Goal: Task Accomplishment & Management: Manage account settings

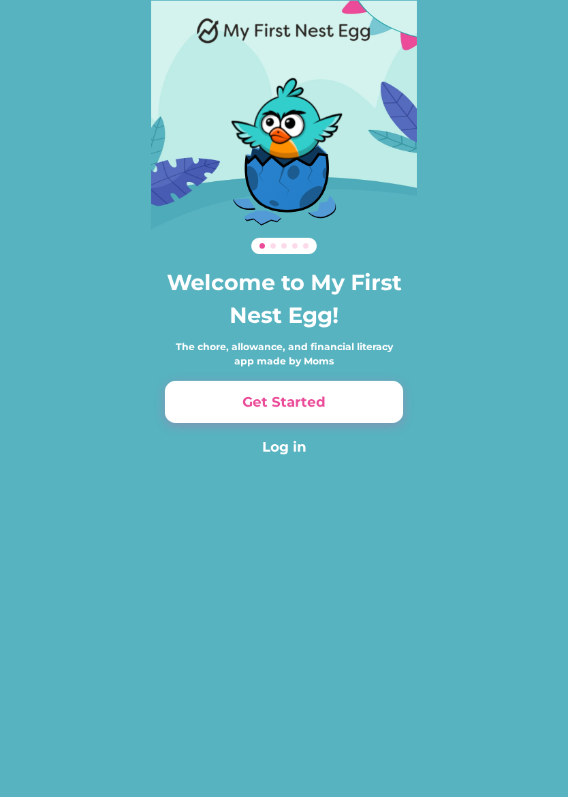
click at [182, 399] on button "Get Started" at bounding box center [284, 402] width 238 height 42
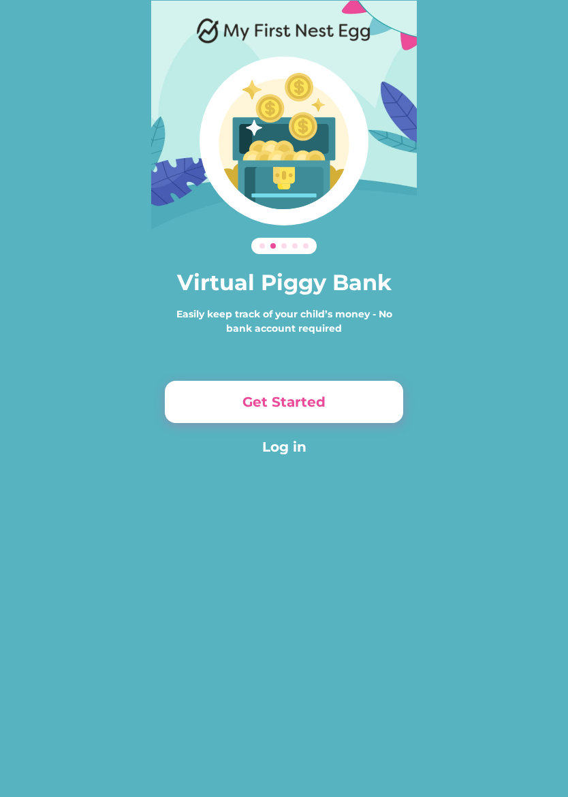
click at [189, 396] on button "Get Started" at bounding box center [284, 402] width 238 height 42
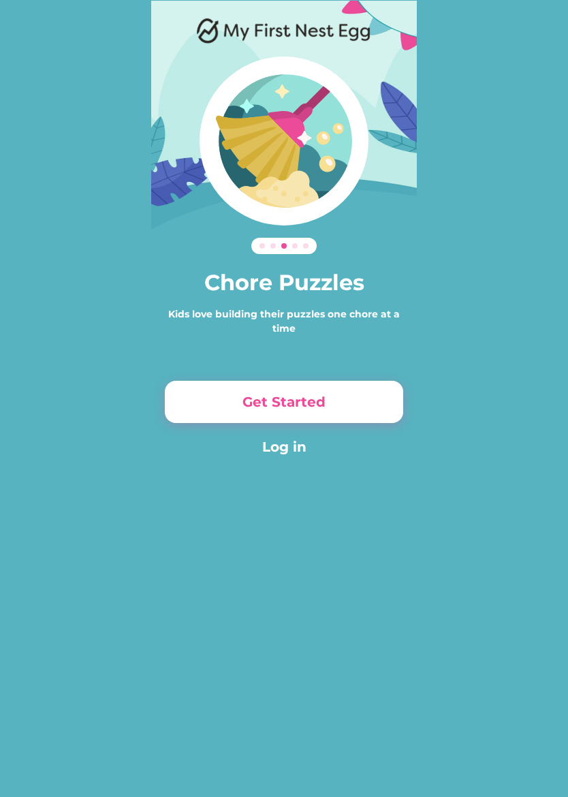
click at [196, 404] on button "Get Started" at bounding box center [284, 402] width 238 height 42
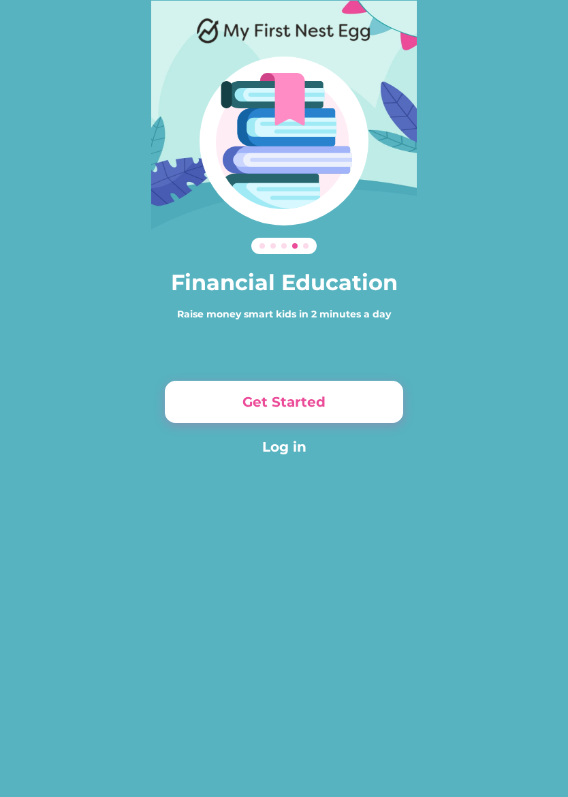
click at [192, 405] on button "Get Started" at bounding box center [284, 402] width 238 height 42
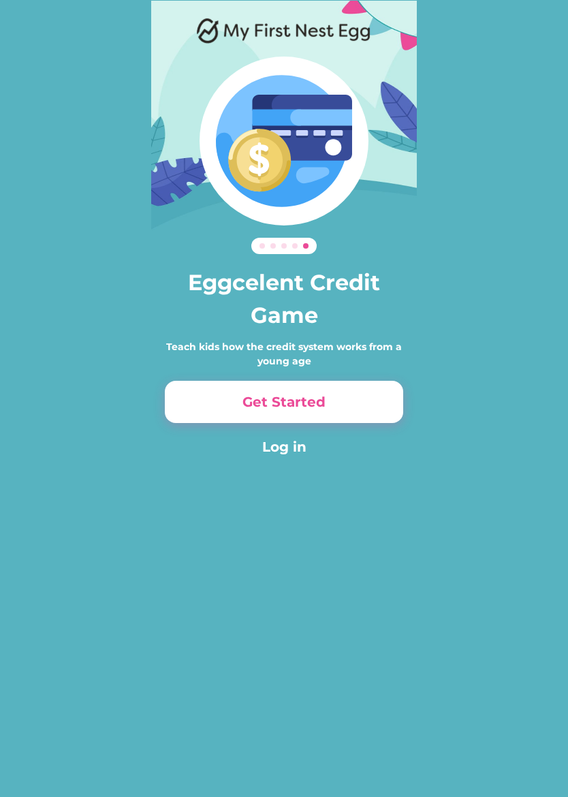
click at [195, 393] on button "Get Started" at bounding box center [284, 402] width 238 height 42
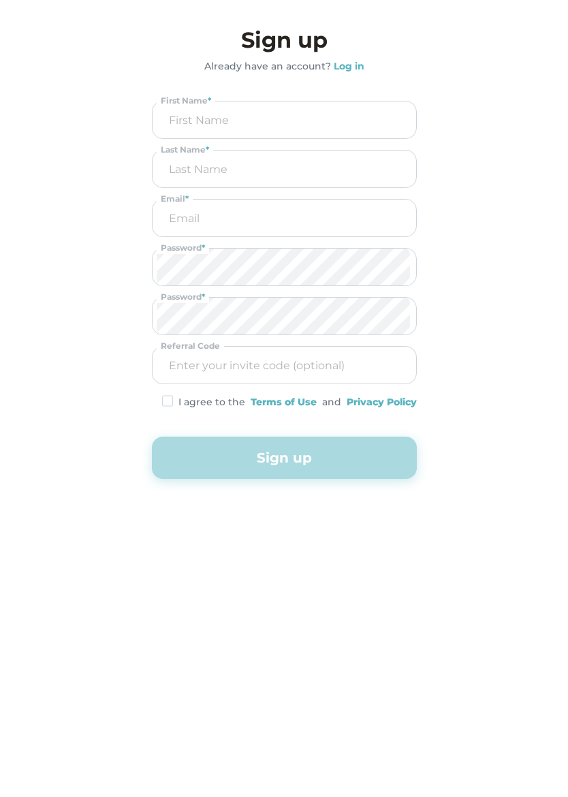
click at [165, 399] on img at bounding box center [167, 401] width 11 height 12
click at [155, 396] on div "I agree to the Terms of Use and Privacy Policy" at bounding box center [284, 402] width 265 height 14
click at [178, 125] on input "input" at bounding box center [284, 119] width 255 height 37
type input "Phoenix"
click at [175, 171] on input "input" at bounding box center [284, 168] width 255 height 37
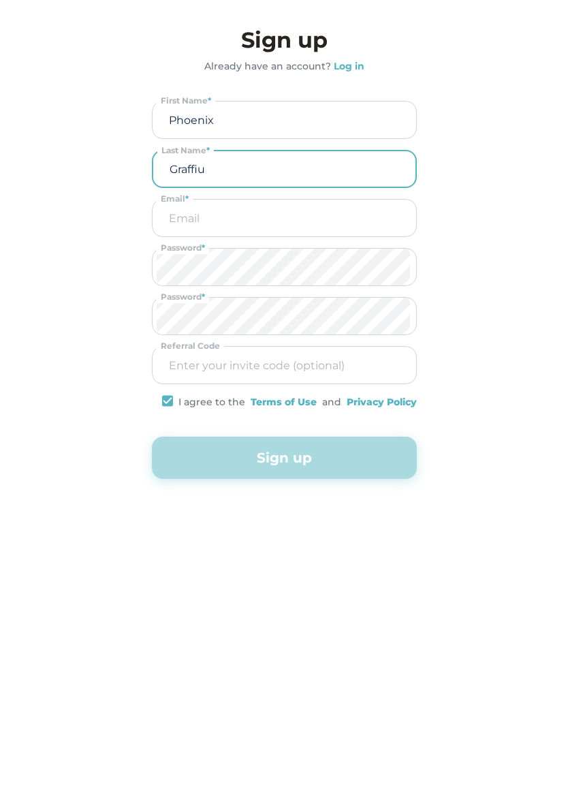
type input "[PERSON_NAME]"
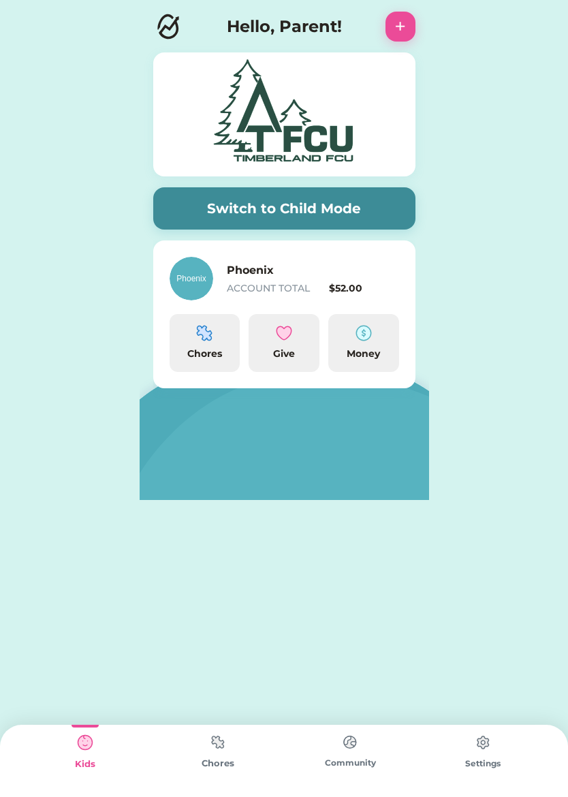
click at [338, 204] on button "Switch to Child Mode" at bounding box center [284, 208] width 262 height 42
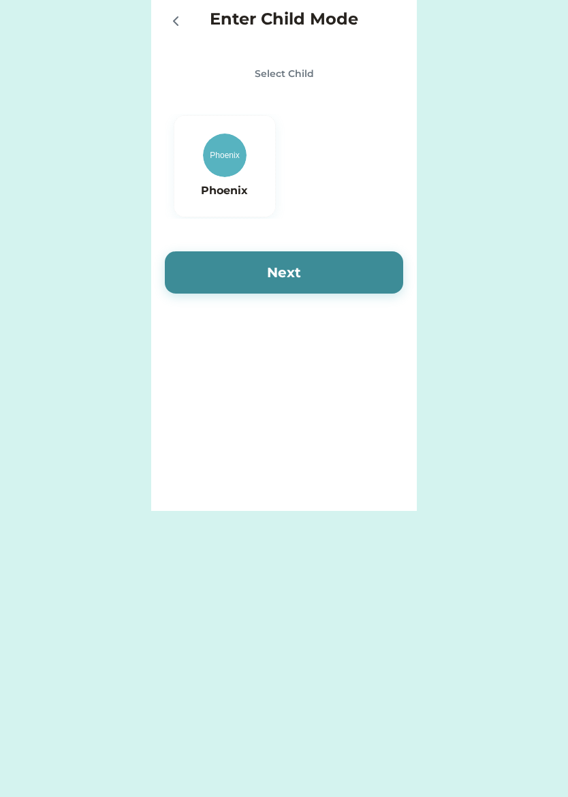
click at [221, 176] on img at bounding box center [225, 155] width 44 height 44
click at [317, 275] on button "Next" at bounding box center [284, 272] width 238 height 42
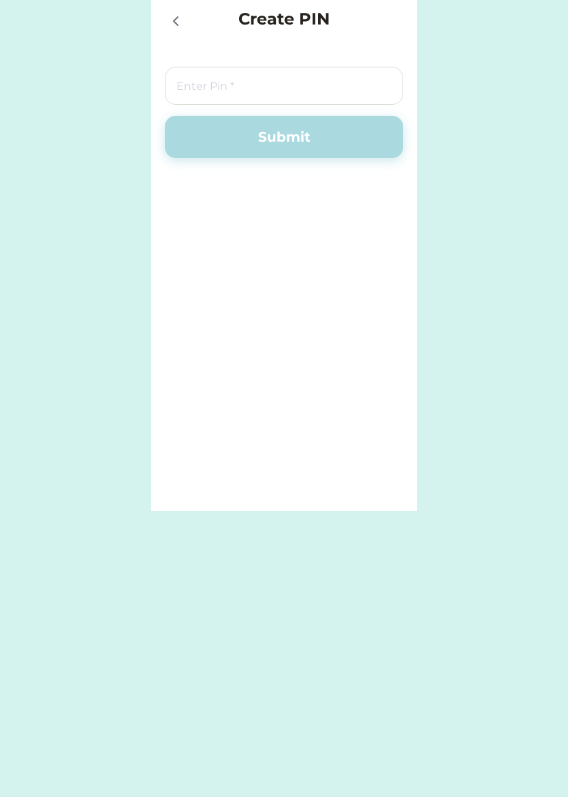
click at [338, 86] on input "input" at bounding box center [284, 86] width 238 height 38
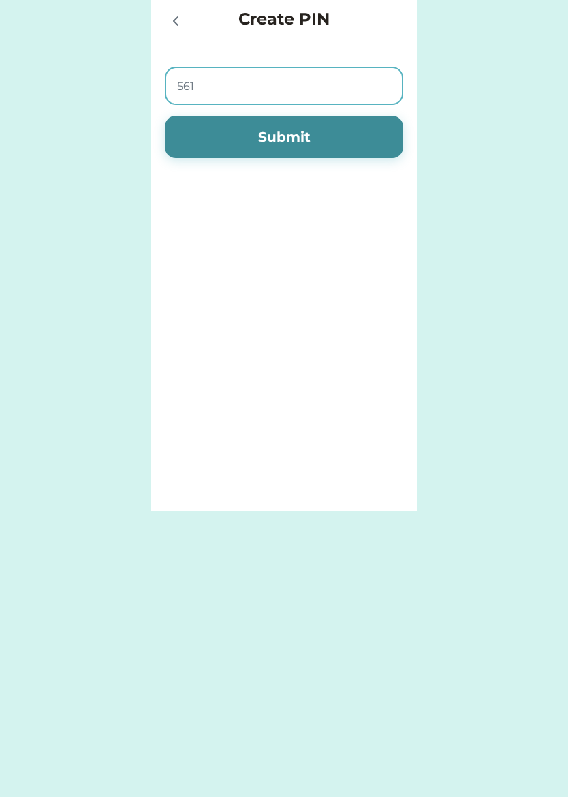
type input "5614"
click at [313, 144] on button "Submit" at bounding box center [284, 137] width 238 height 42
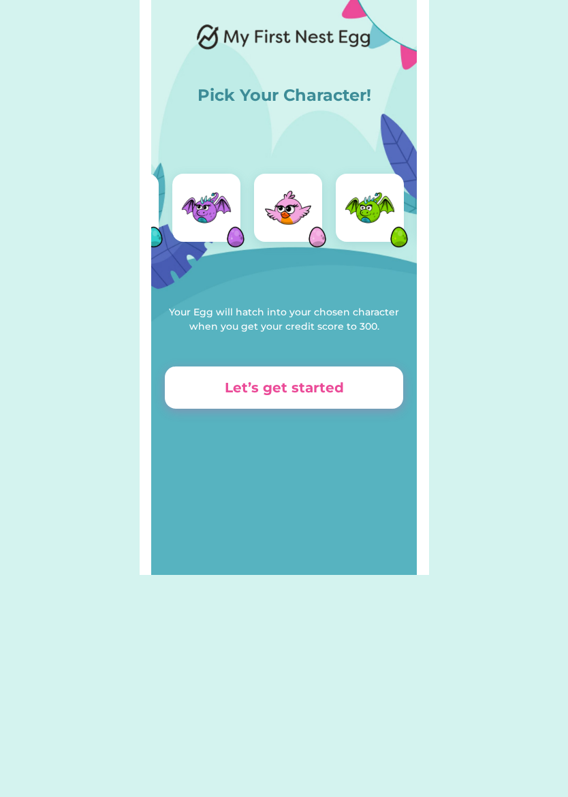
scroll to position [0, 68]
click at [364, 211] on img at bounding box center [369, 207] width 54 height 54
click at [374, 221] on img at bounding box center [369, 207] width 54 height 54
click at [197, 392] on button "Let’s get started" at bounding box center [284, 387] width 238 height 42
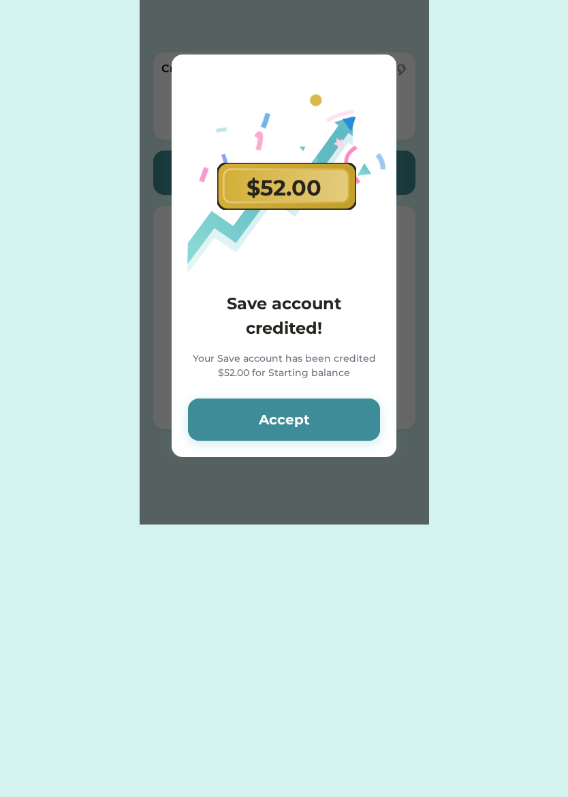
click at [207, 418] on button "Accept" at bounding box center [284, 419] width 192 height 42
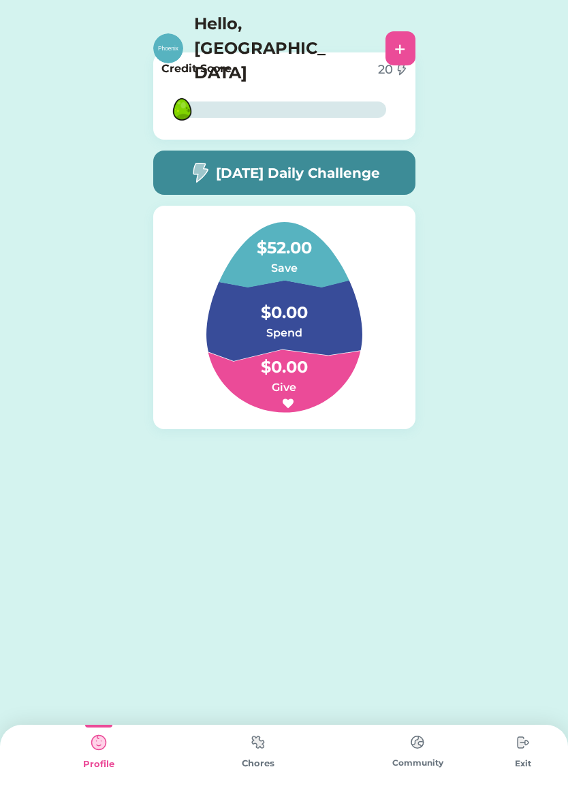
click at [236, 737] on div "Chores" at bounding box center [257, 760] width 159 height 72
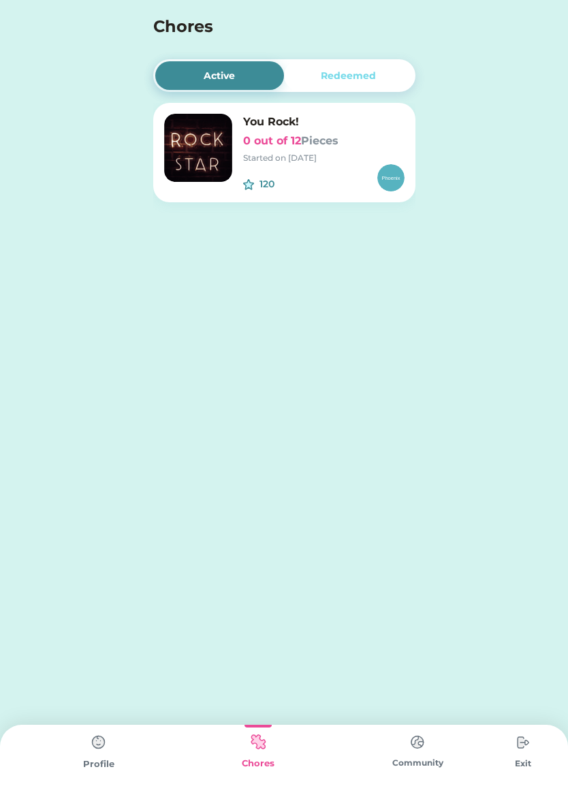
click at [364, 71] on div "Redeemed" at bounding box center [348, 76] width 55 height 14
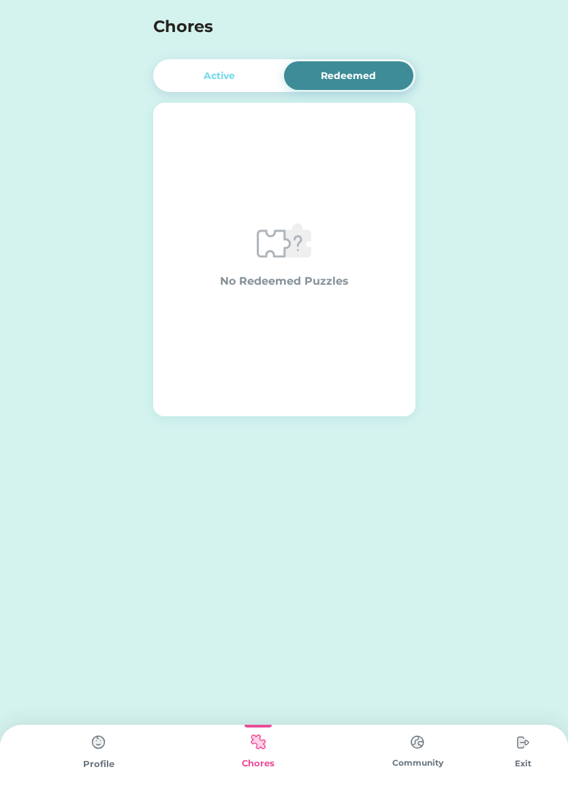
click at [226, 81] on div "Active" at bounding box center [219, 76] width 31 height 14
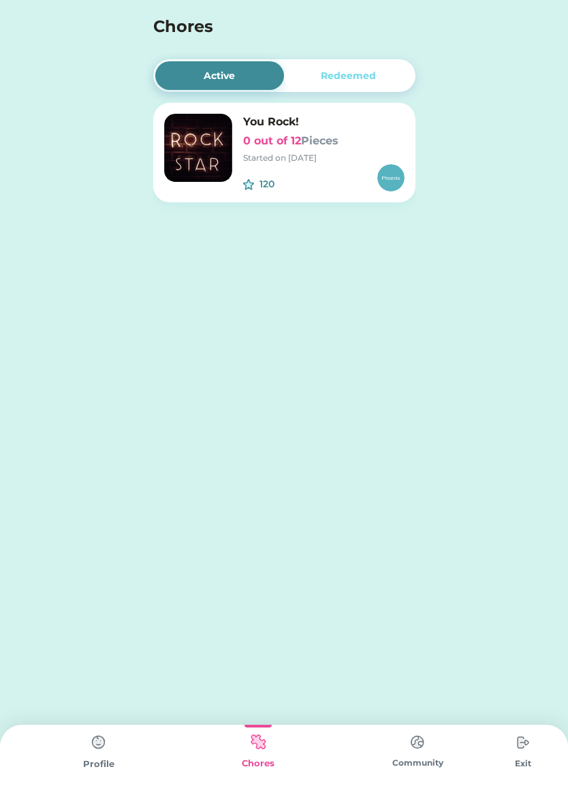
click at [88, 759] on div "Profile" at bounding box center [98, 764] width 159 height 14
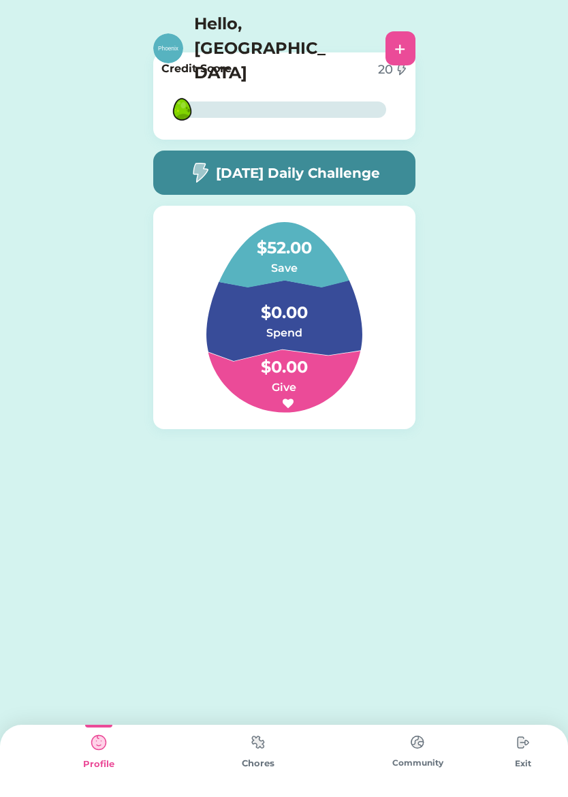
click at [389, 31] on div "+" at bounding box center [400, 48] width 30 height 34
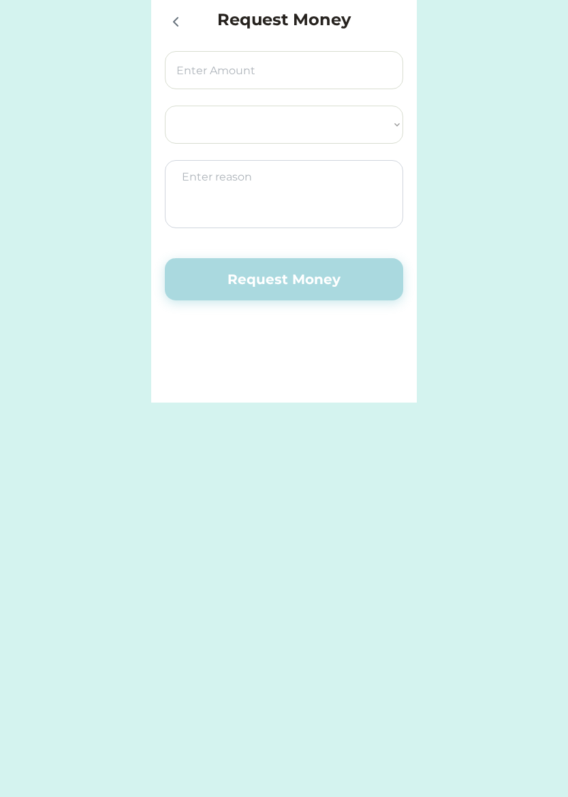
select select ""PLACEHOLDER_1427118222253""
click at [170, 29] on icon at bounding box center [175, 22] width 16 height 16
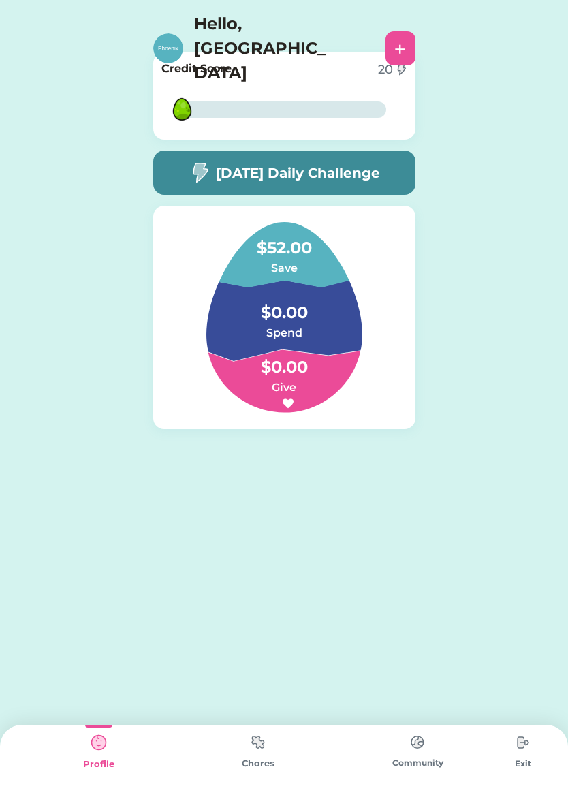
click at [249, 741] on img at bounding box center [257, 741] width 27 height 27
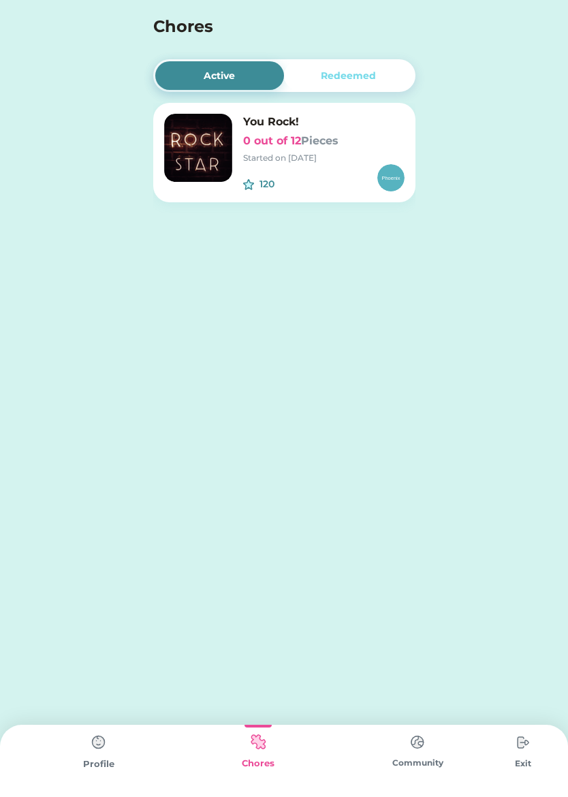
click at [430, 743] on img at bounding box center [417, 741] width 27 height 27
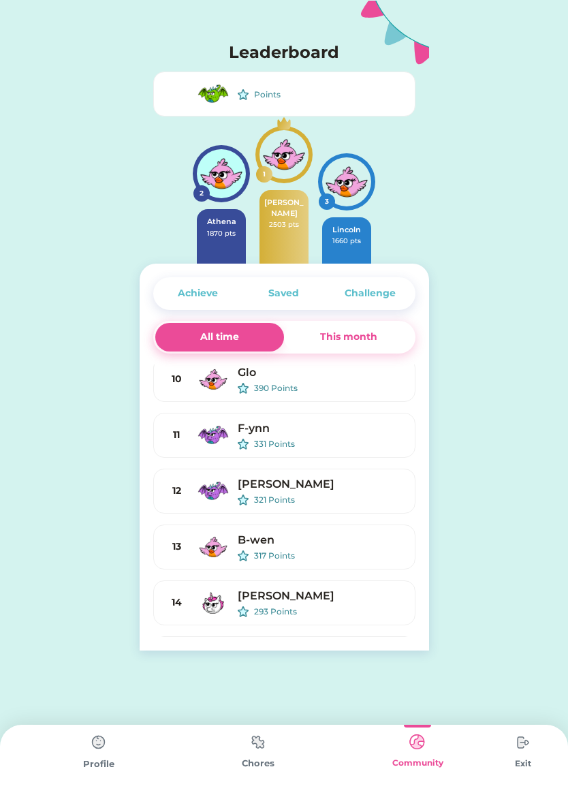
scroll to position [342, 0]
click at [526, 745] on img at bounding box center [522, 741] width 27 height 27
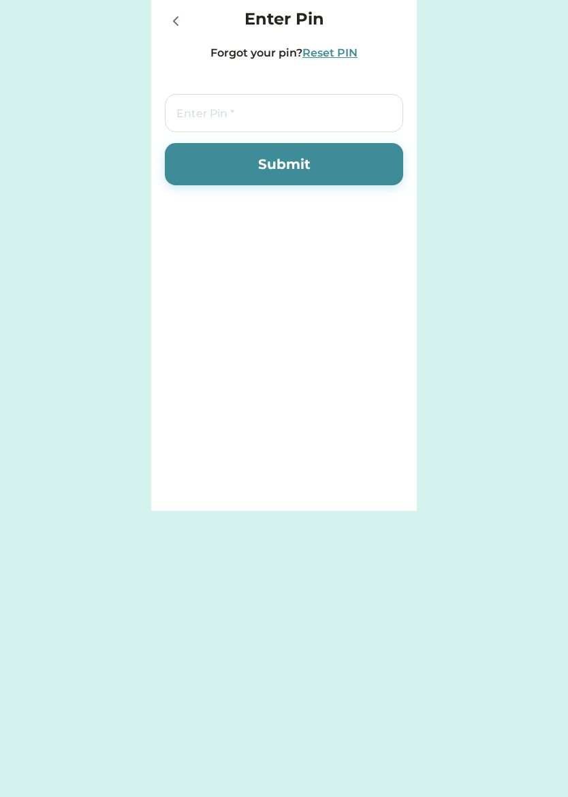
click at [165, 13] on div at bounding box center [175, 20] width 20 height 20
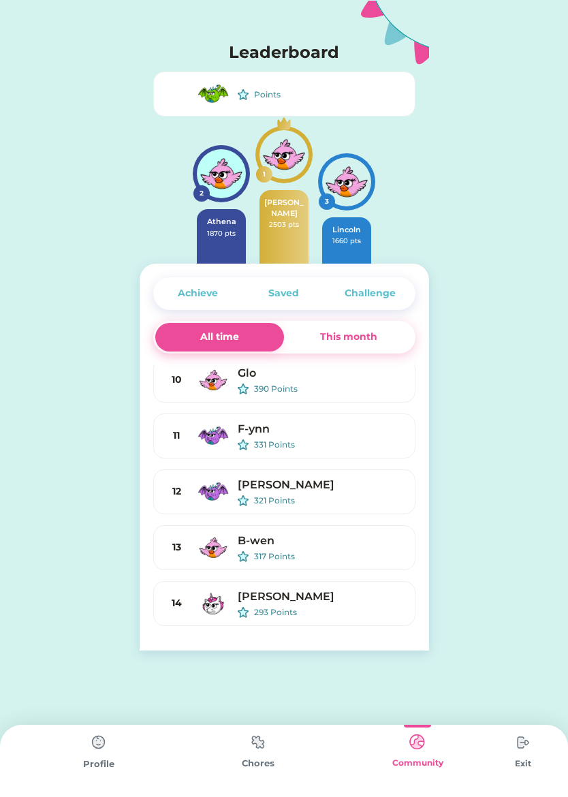
click at [199, 110] on div "Points" at bounding box center [284, 93] width 262 height 45
click at [219, 106] on img at bounding box center [213, 94] width 33 height 33
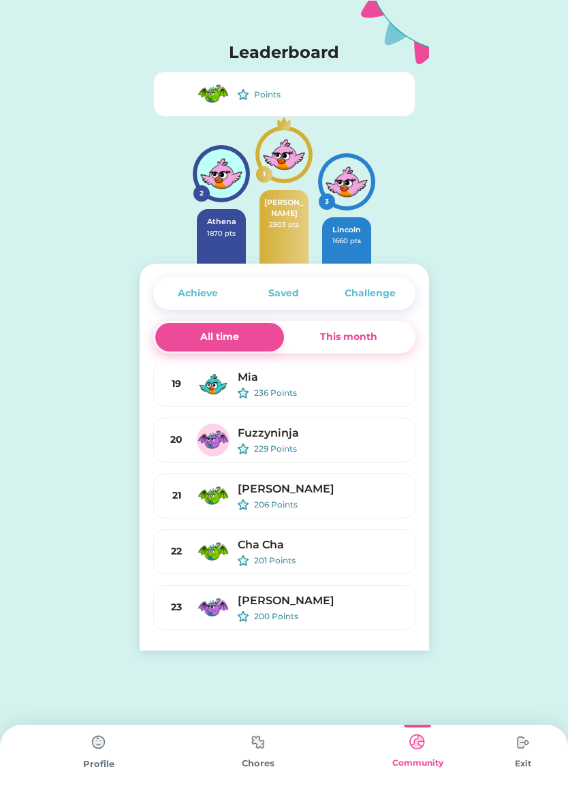
scroll to position [846, 0]
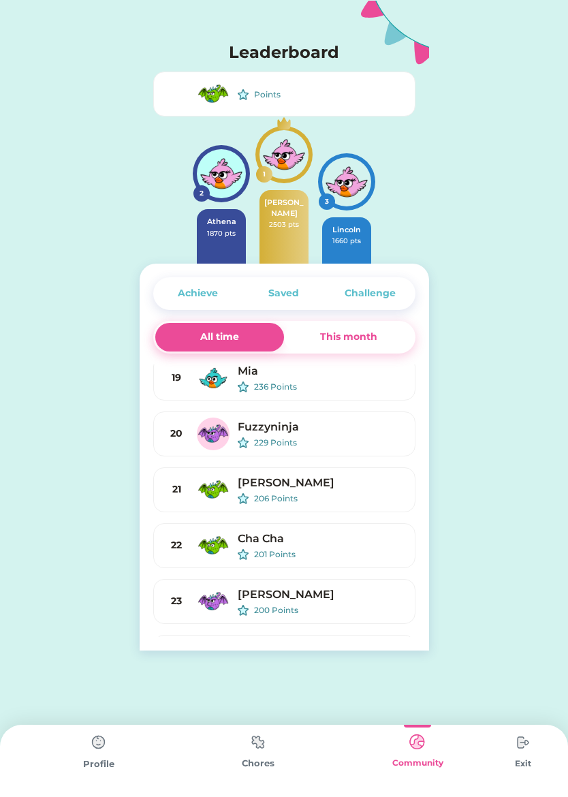
click at [268, 745] on img at bounding box center [257, 741] width 27 height 27
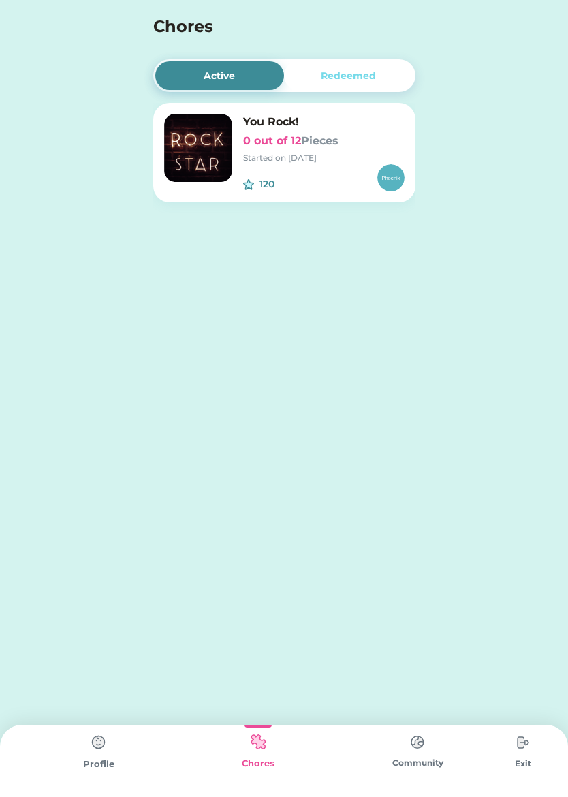
click at [212, 161] on img at bounding box center [198, 148] width 68 height 68
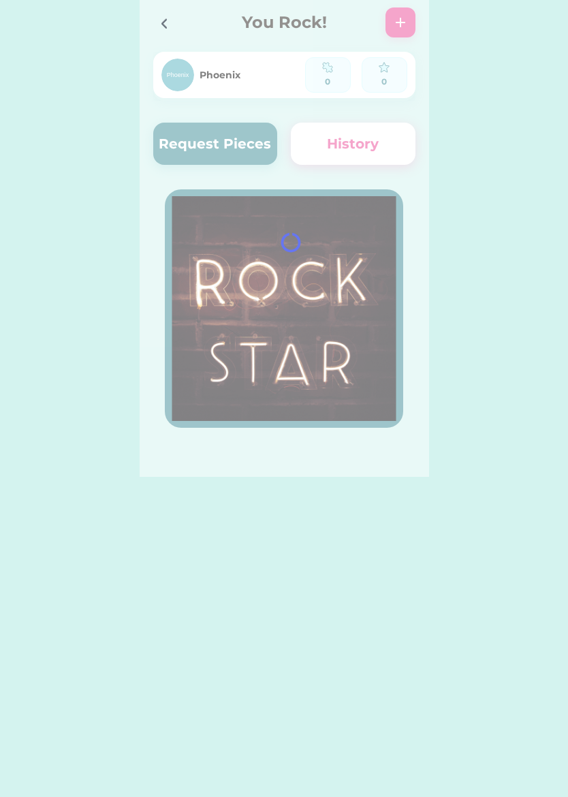
click at [269, 150] on div at bounding box center [284, 238] width 289 height 477
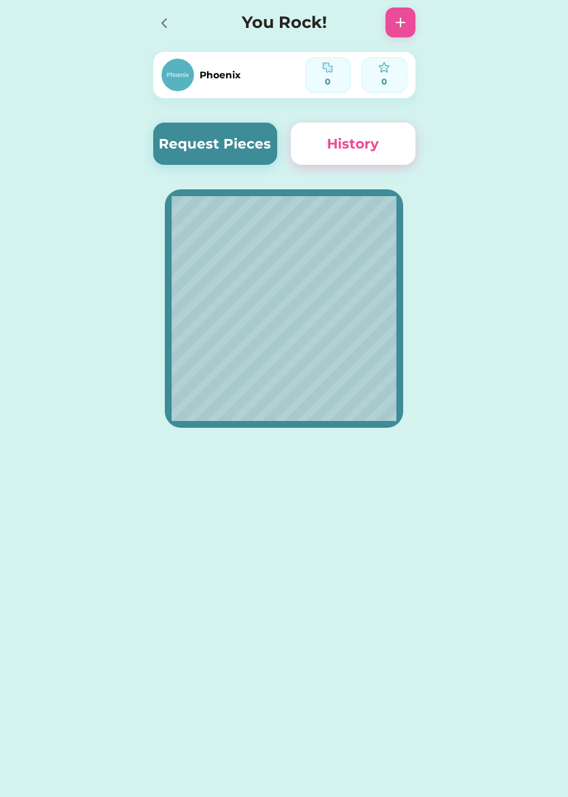
click at [189, 144] on button "Request Pieces" at bounding box center [215, 144] width 125 height 42
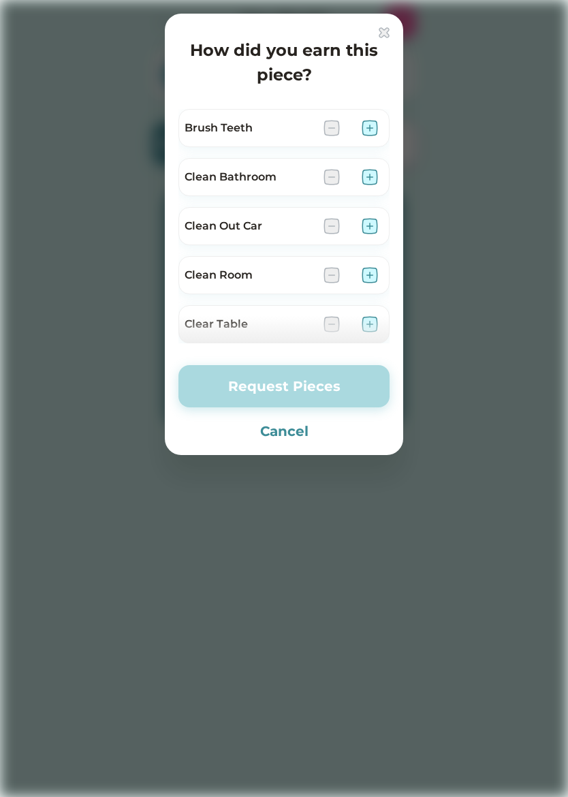
click at [381, 12] on div at bounding box center [284, 398] width 568 height 797
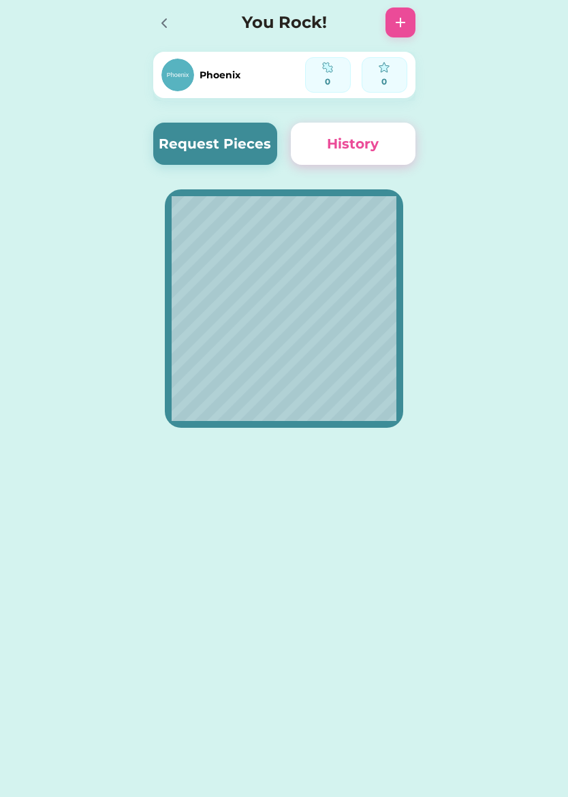
click at [372, 129] on button "History" at bounding box center [353, 144] width 125 height 42
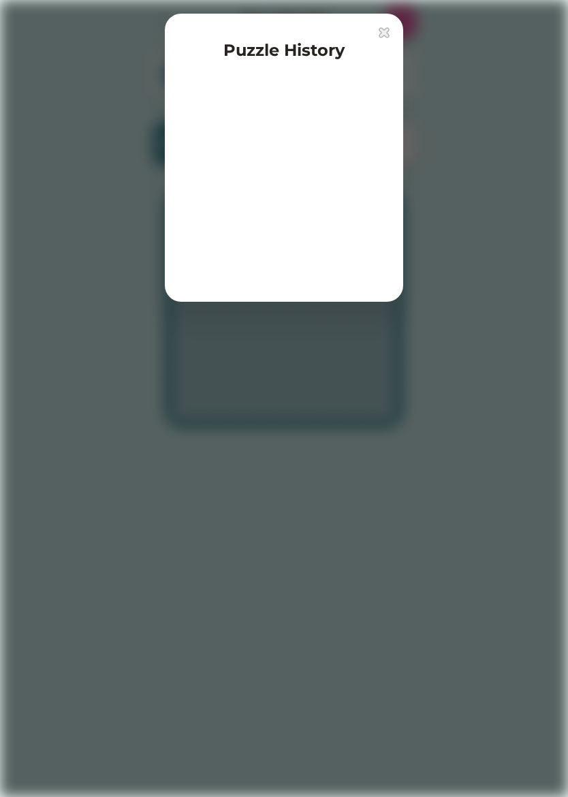
click at [385, 31] on img at bounding box center [384, 32] width 11 height 11
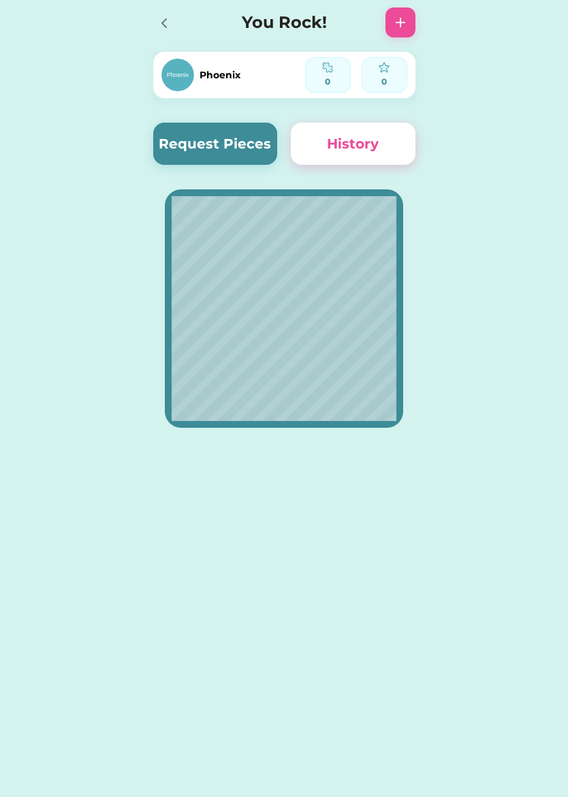
click at [159, 21] on icon at bounding box center [164, 23] width 16 height 16
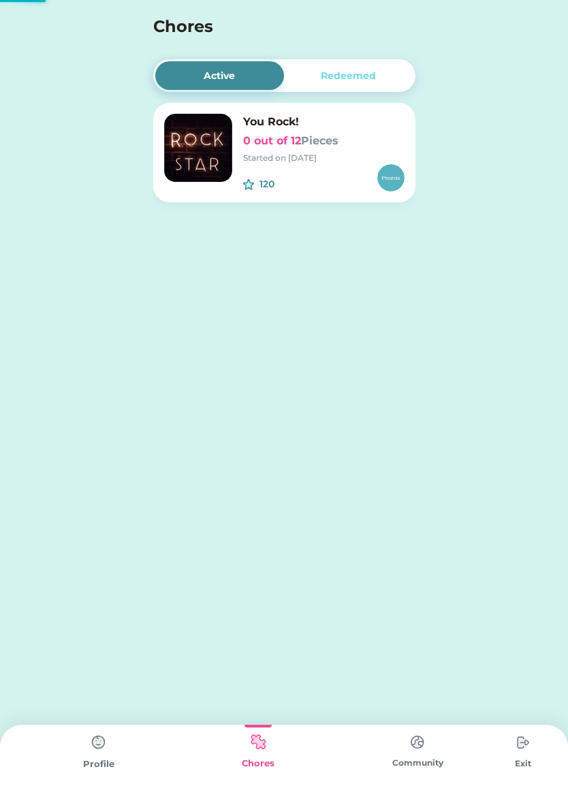
click at [371, 54] on div "Active Redeemed You Rock! 0 out of 12 Pieces Started on 9/03/25 120 $ No Redeem…" at bounding box center [284, 147] width 289 height 295
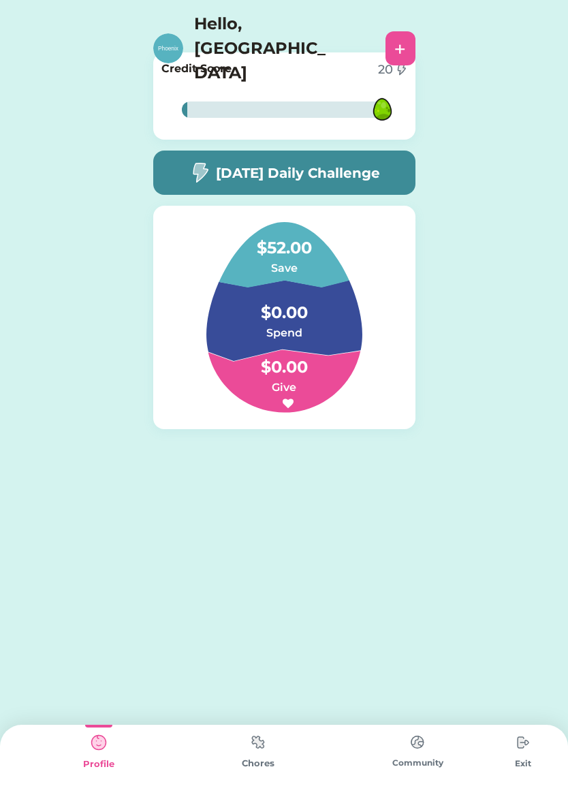
click at [240, 771] on div "Chores" at bounding box center [257, 760] width 159 height 72
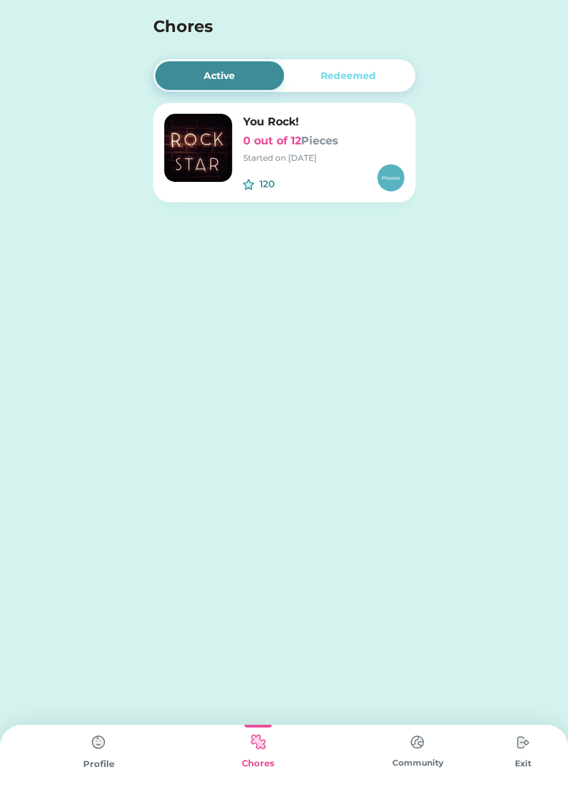
click at [399, 758] on div "Community" at bounding box center [417, 762] width 159 height 12
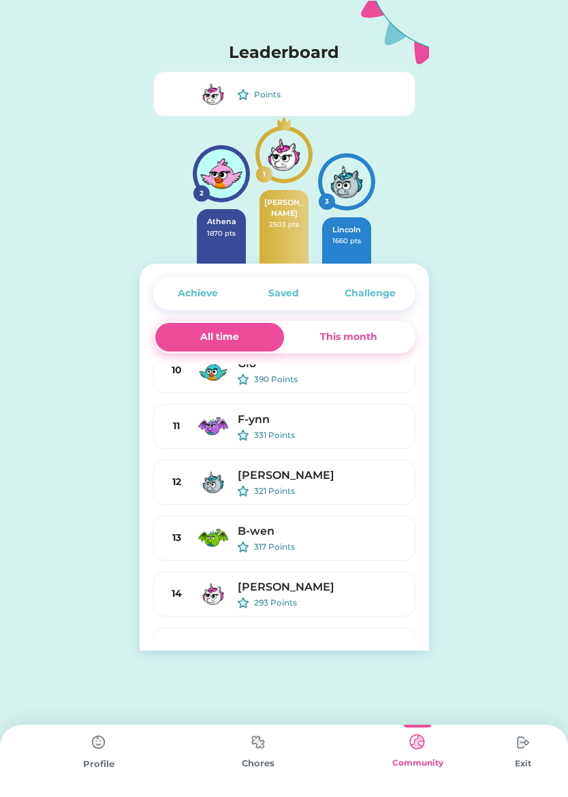
scroll to position [352, 0]
click at [291, 295] on div "Saved" at bounding box center [283, 293] width 31 height 14
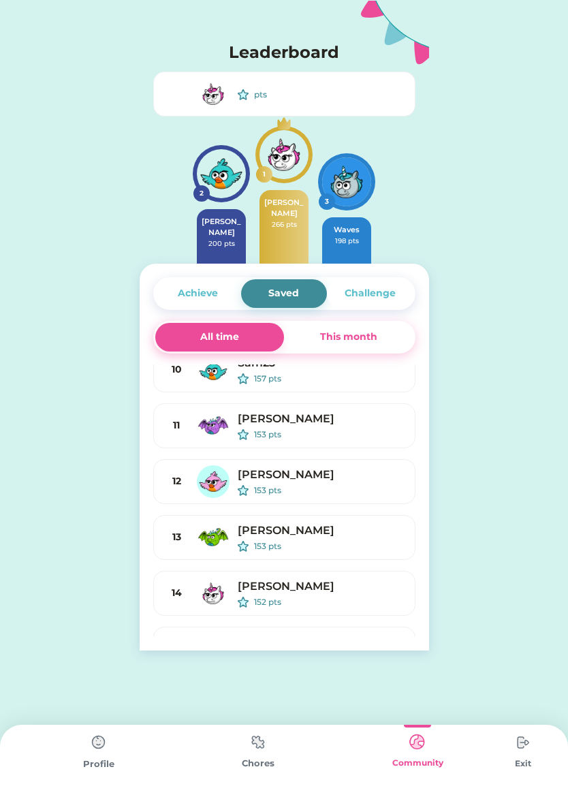
click at [353, 298] on div "Challenge" at bounding box center [369, 293] width 51 height 14
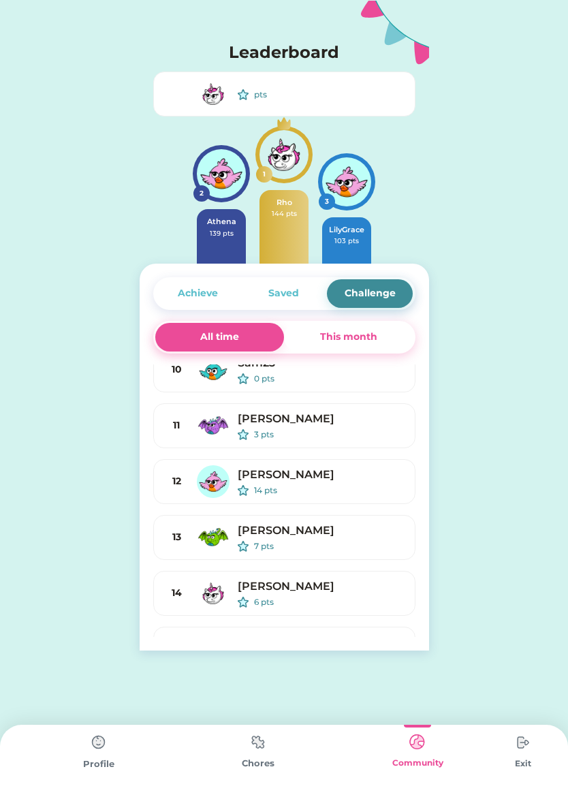
click at [335, 325] on div "This month" at bounding box center [348, 337] width 129 height 29
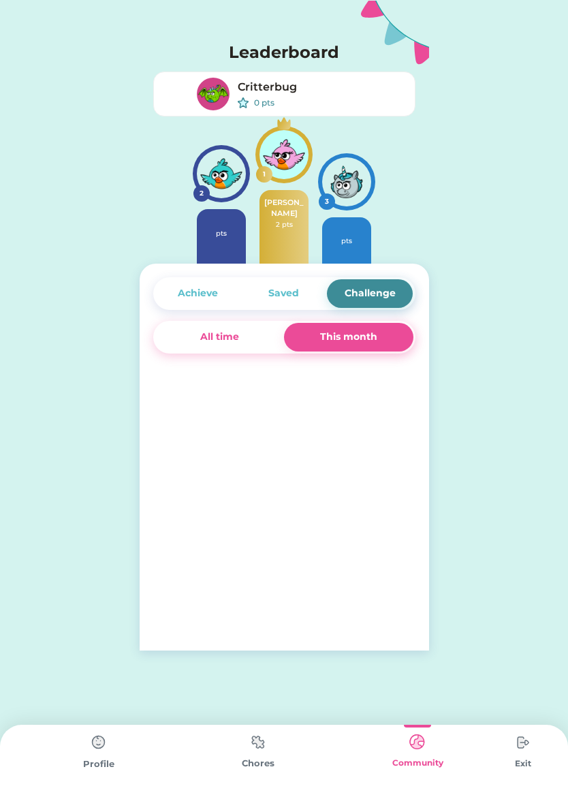
scroll to position [0, 0]
click at [180, 334] on div "All time" at bounding box center [219, 337] width 129 height 29
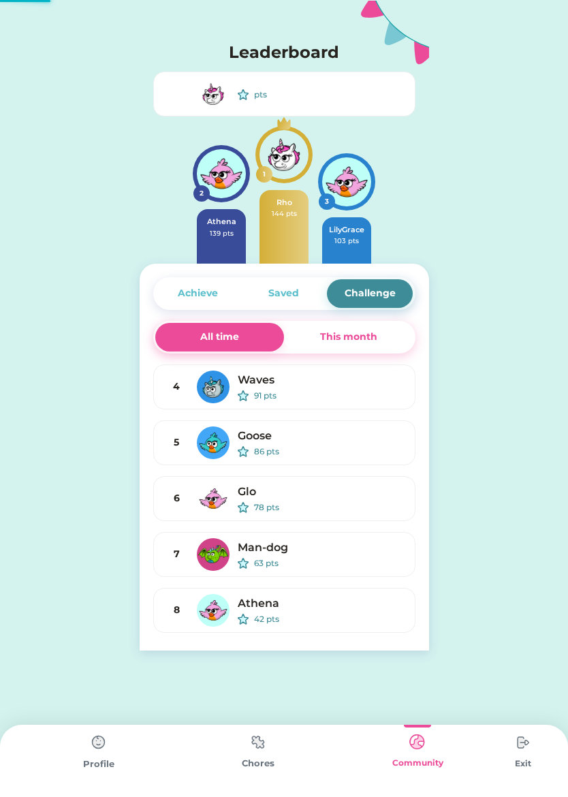
click at [334, 319] on div "Achieve Saved Challenge All time This month 4 Waves 91 pts 5 Goose 86 pts 6 Glo…" at bounding box center [284, 456] width 289 height 387
click at [338, 336] on div "This month" at bounding box center [348, 337] width 57 height 14
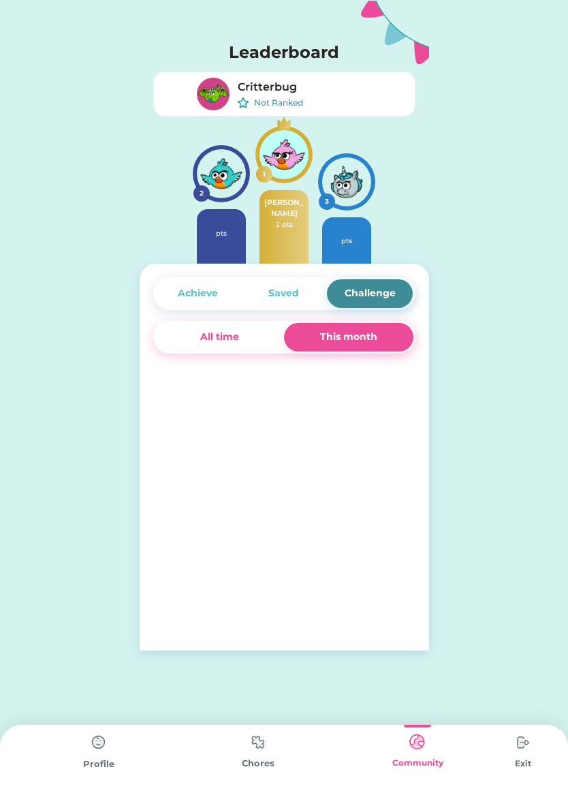
click at [207, 345] on div "All time" at bounding box center [219, 337] width 129 height 29
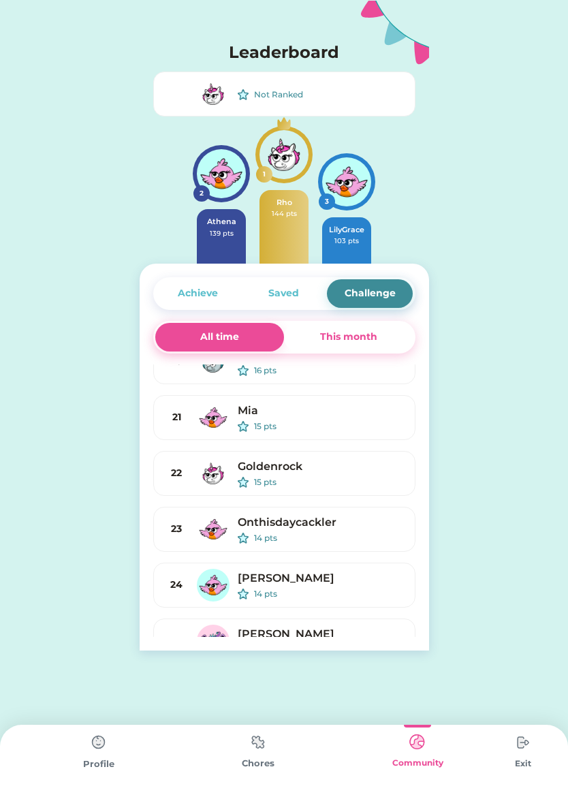
scroll to position [929, 0]
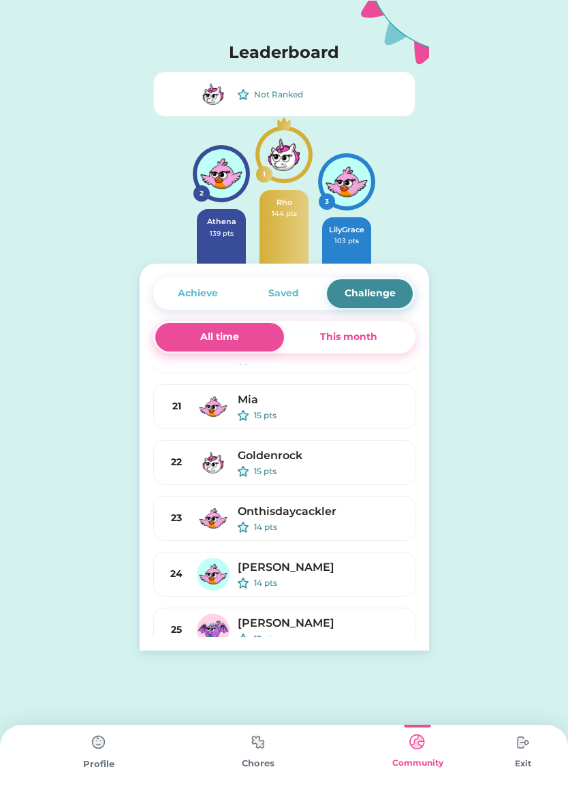
click at [89, 744] on img at bounding box center [98, 741] width 27 height 27
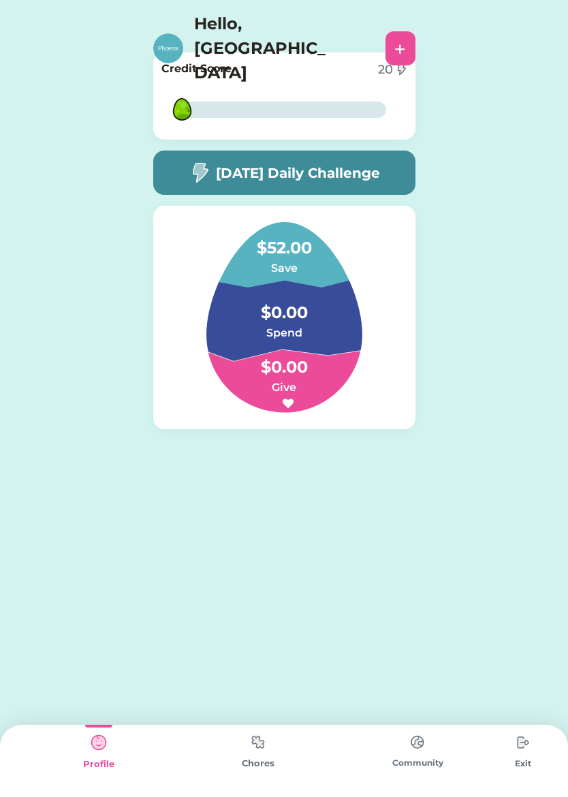
click at [530, 238] on div "Active Redeemed You Rock! 0 out of 12 Pieces Started on 9/03/25 120 $ Leaderboa…" at bounding box center [284, 262] width 568 height 524
click at [562, 344] on div "Active Redeemed You Rock! 0 out of 12 Pieces Started on 9/03/25 120 $ Leaderboa…" at bounding box center [284, 262] width 568 height 524
click at [402, 761] on div "Community" at bounding box center [417, 762] width 159 height 12
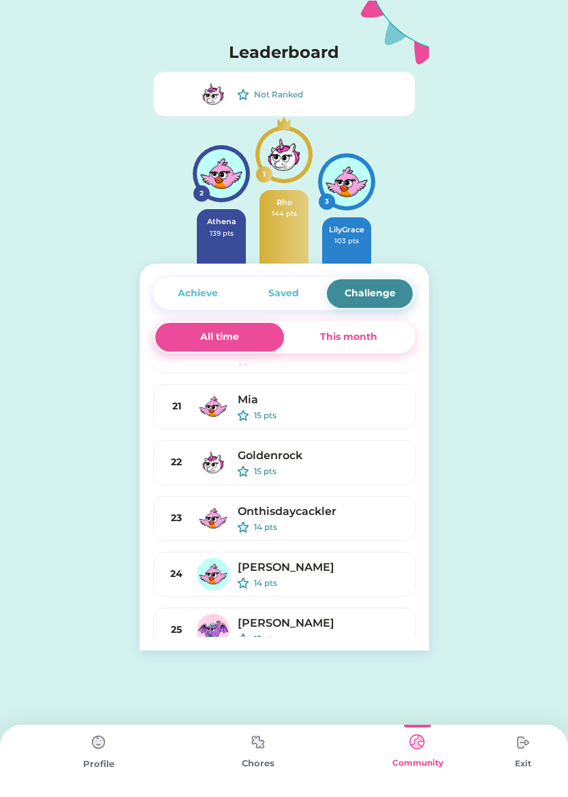
scroll to position [938, 0]
